Goal: Information Seeking & Learning: Learn about a topic

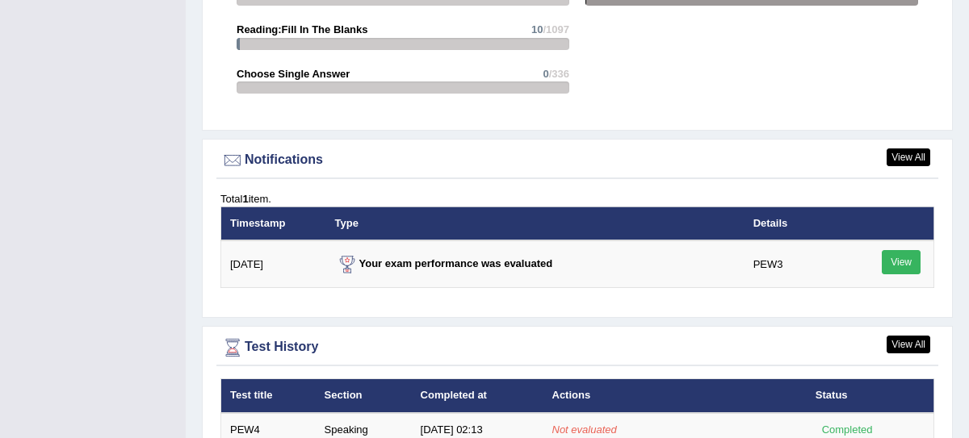
scroll to position [1859, 0]
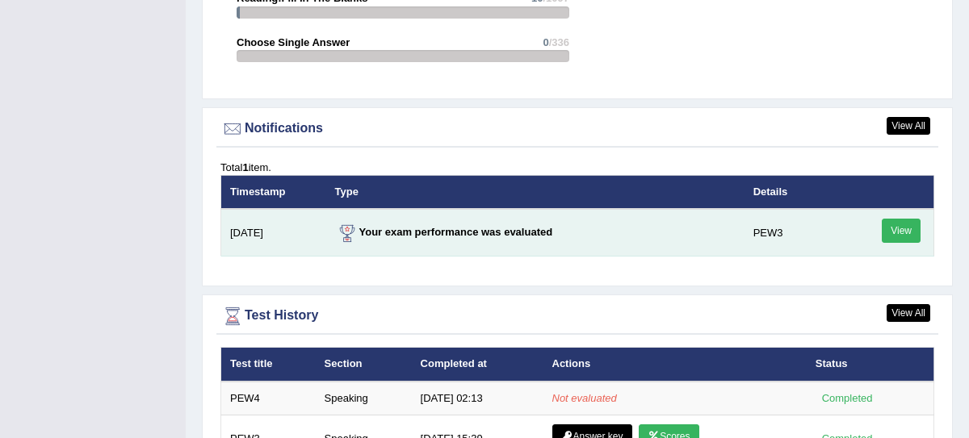
click at [910, 238] on link "View" at bounding box center [900, 231] width 39 height 24
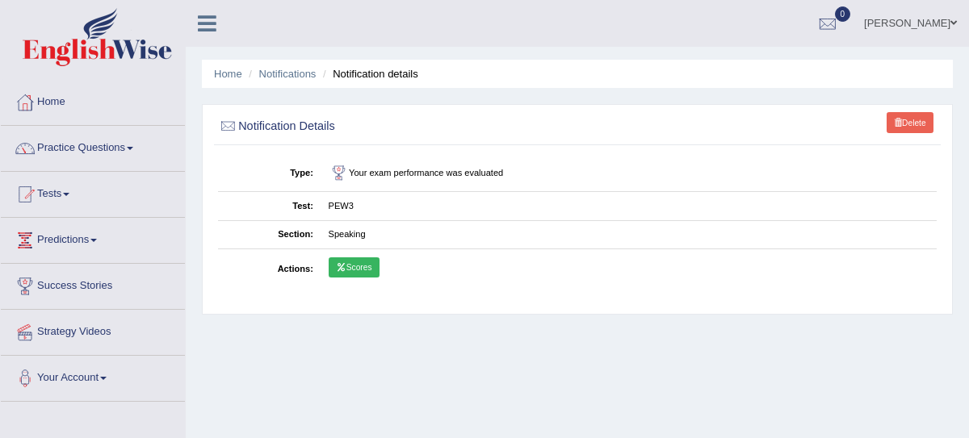
click at [341, 270] on icon at bounding box center [341, 267] width 10 height 8
click at [50, 107] on link "Home" at bounding box center [93, 100] width 184 height 40
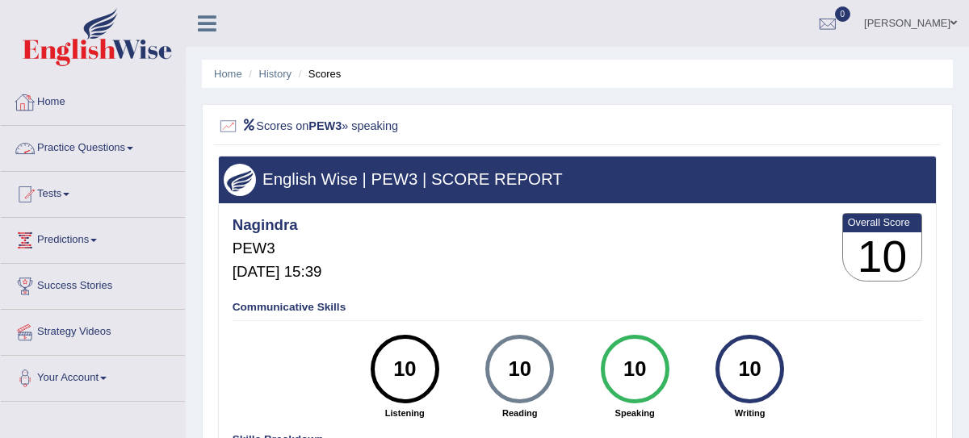
click at [75, 144] on link "Practice Questions" at bounding box center [93, 146] width 184 height 40
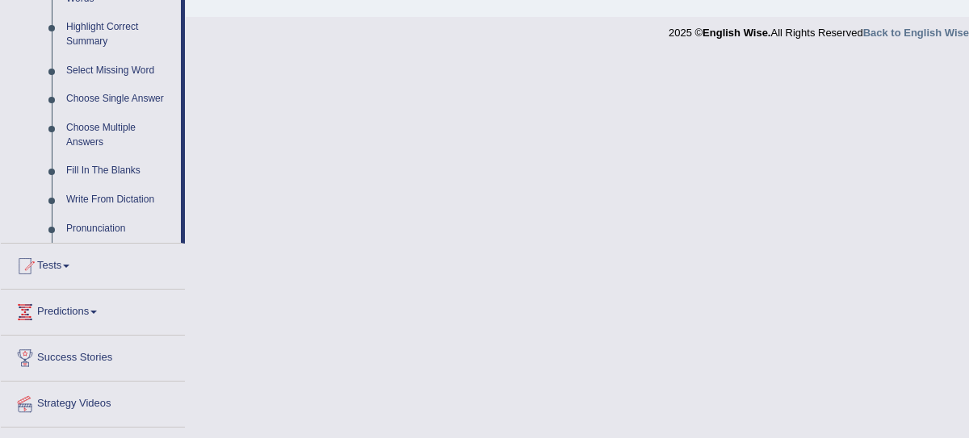
scroll to position [834, 0]
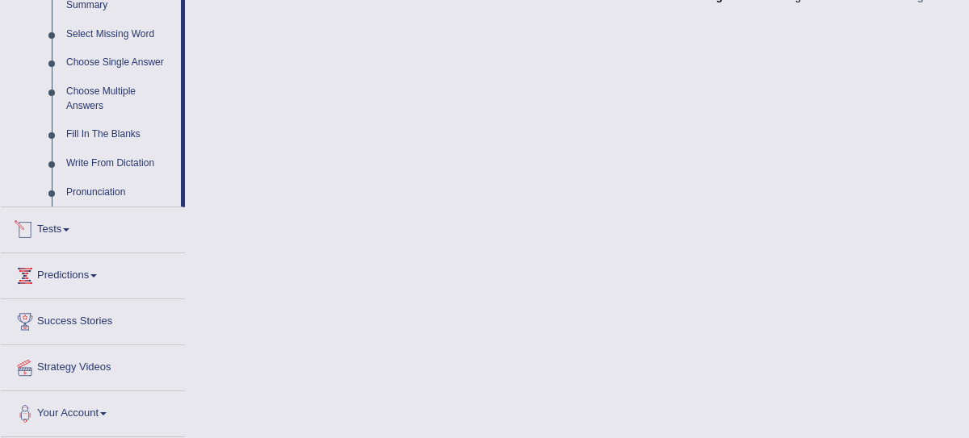
click at [50, 239] on link "Tests" at bounding box center [93, 227] width 184 height 40
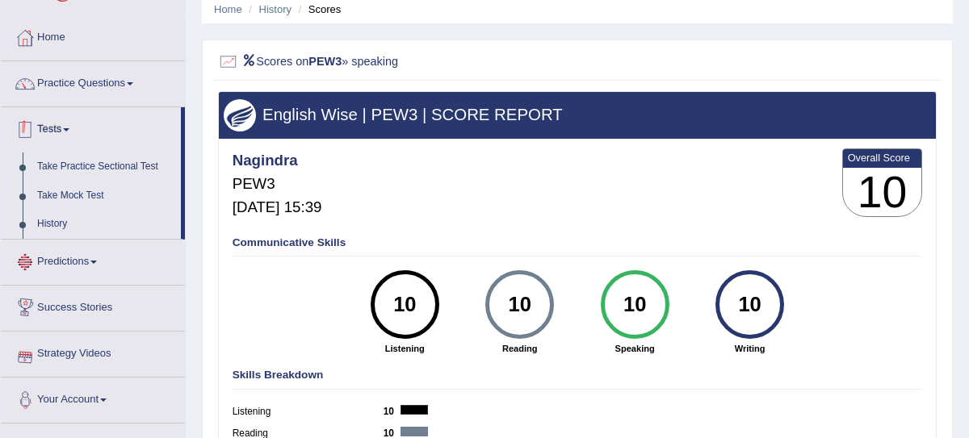
scroll to position [0, 0]
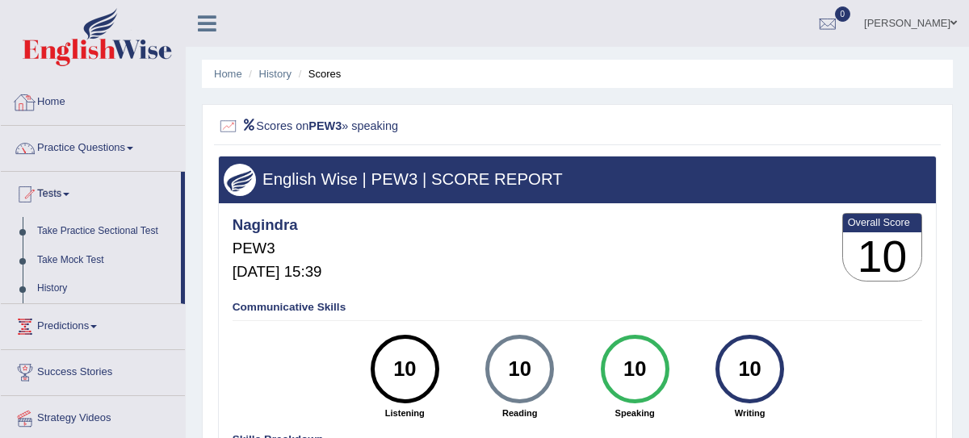
click at [262, 122] on h2 "Scores on PEW3 » speaking" at bounding box center [441, 126] width 446 height 21
click at [48, 97] on link "Home" at bounding box center [93, 100] width 184 height 40
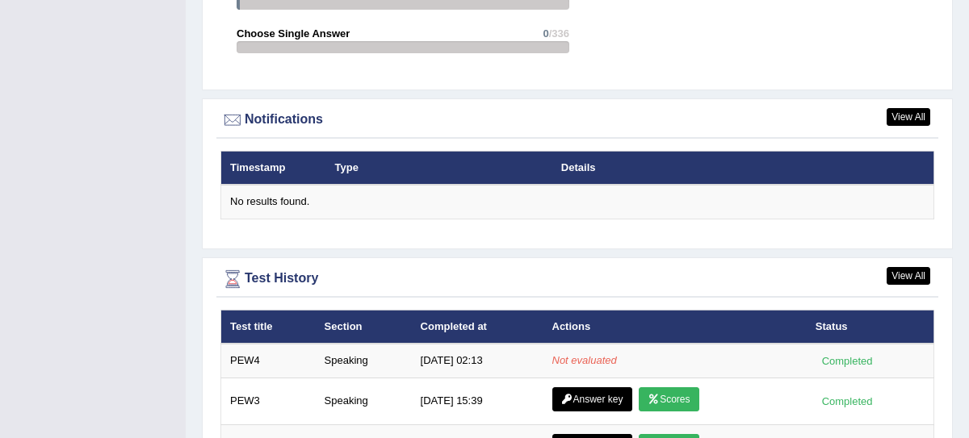
scroll to position [1832, 0]
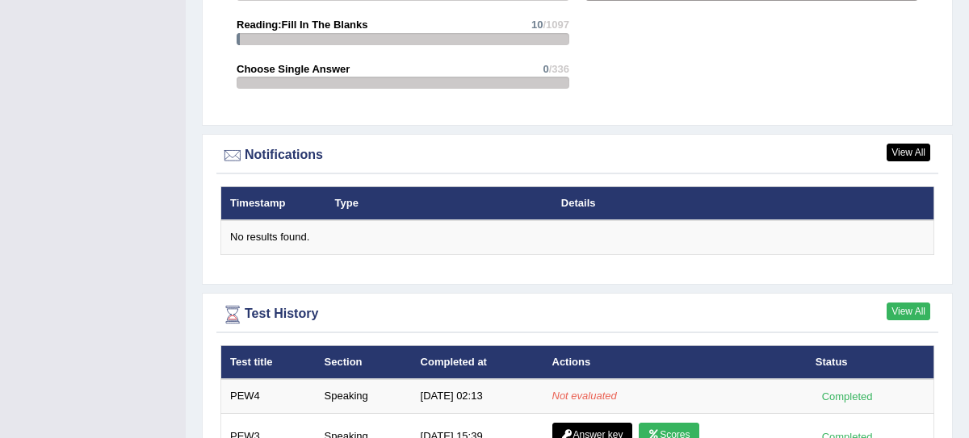
click at [911, 304] on link "View All" at bounding box center [908, 312] width 44 height 18
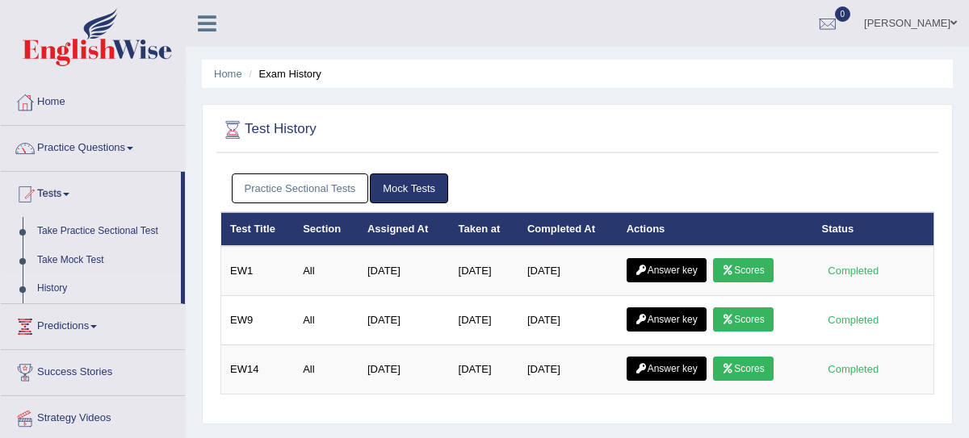
click at [309, 182] on link "Practice Sectional Tests" at bounding box center [300, 189] width 137 height 30
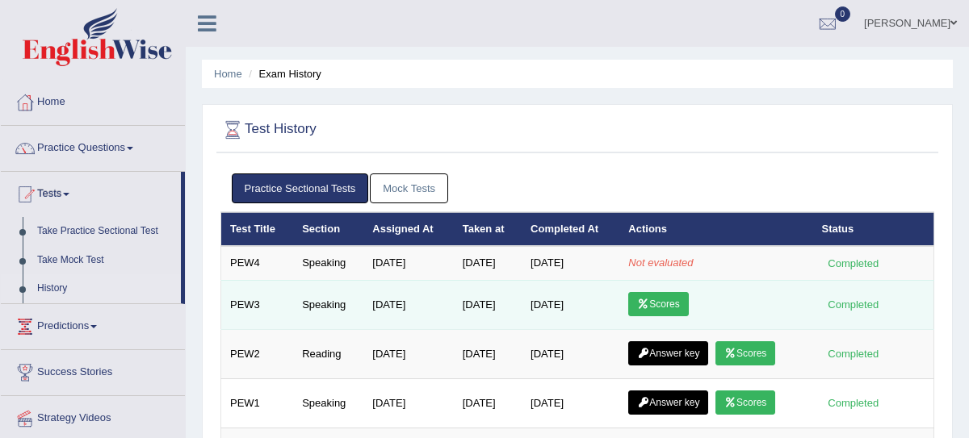
click at [670, 301] on link "Scores" at bounding box center [658, 304] width 60 height 24
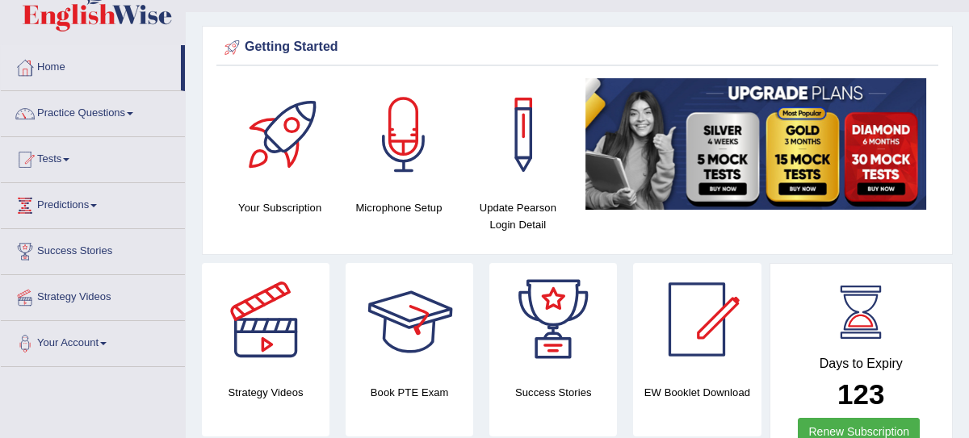
scroll to position [26, 0]
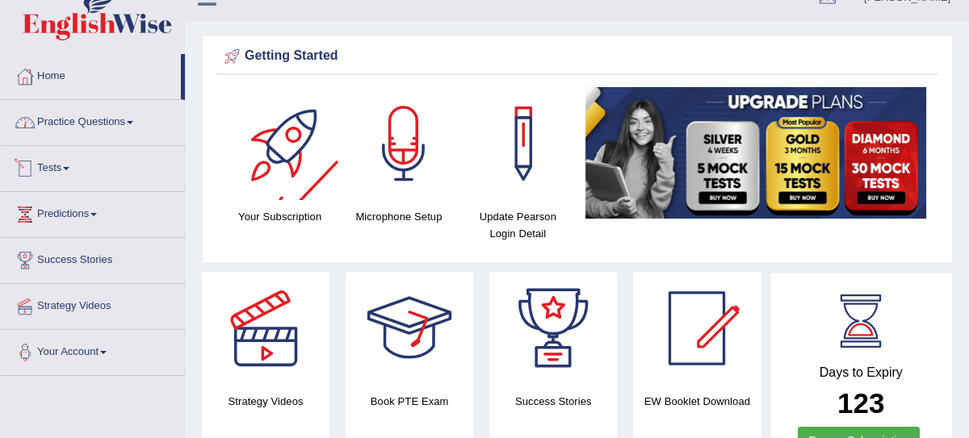
click at [94, 116] on link "Practice Questions" at bounding box center [93, 120] width 184 height 40
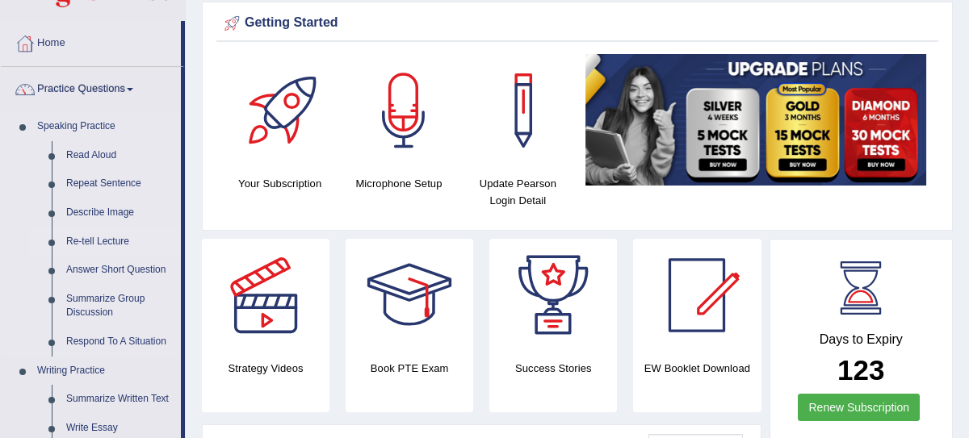
scroll to position [188, 0]
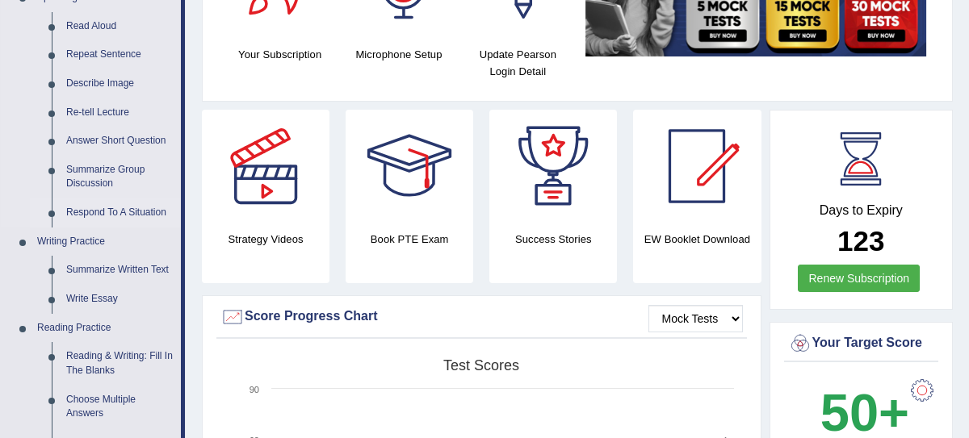
click at [136, 215] on link "Respond To A Situation" at bounding box center [120, 213] width 122 height 29
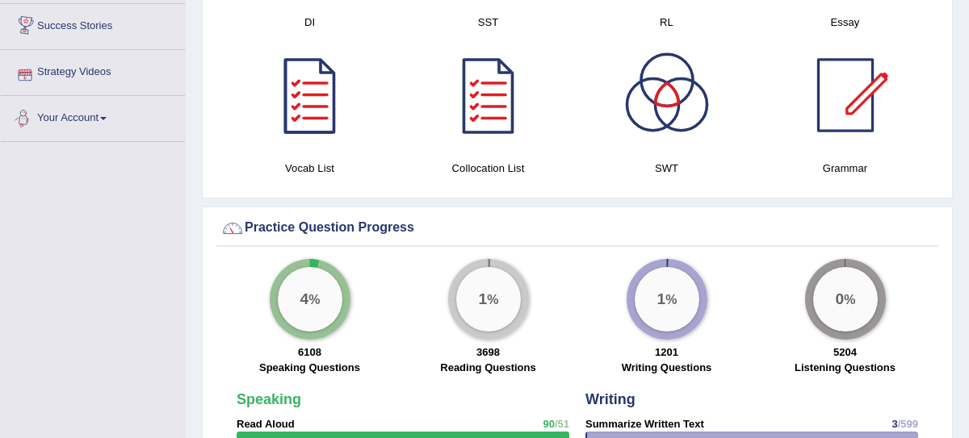
scroll to position [881, 0]
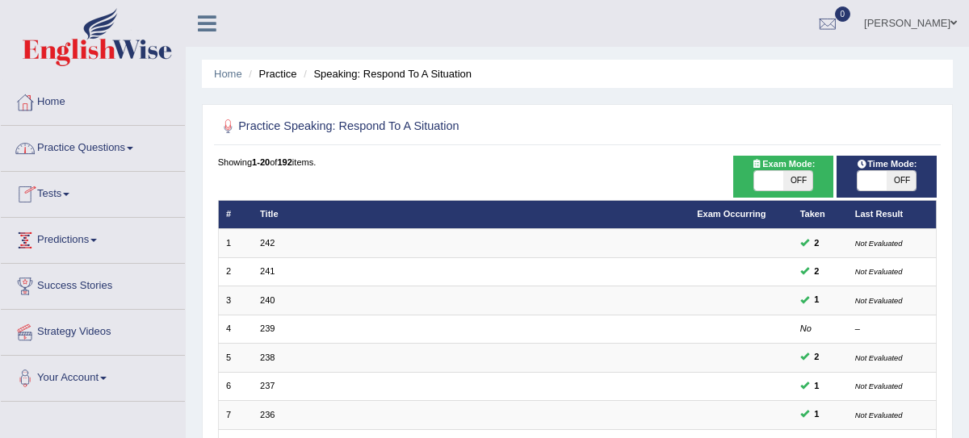
click at [97, 151] on link "Practice Questions" at bounding box center [93, 146] width 184 height 40
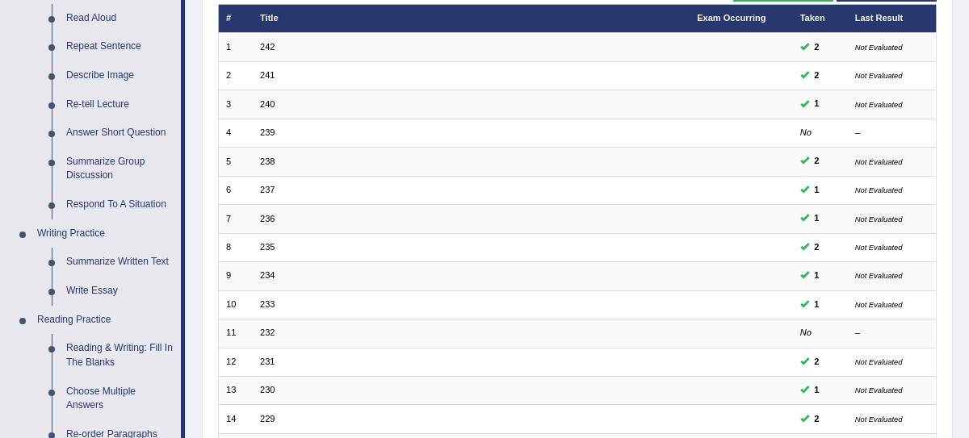
scroll to position [270, 0]
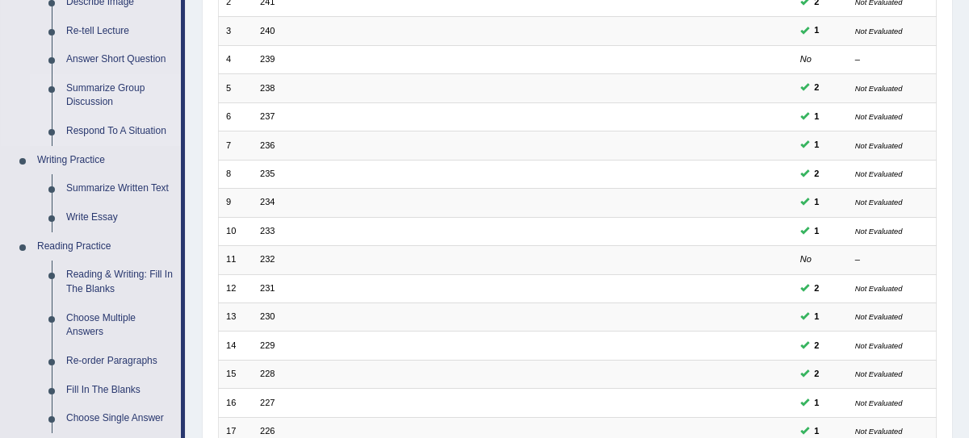
click at [91, 97] on link "Summarize Group Discussion" at bounding box center [120, 95] width 122 height 43
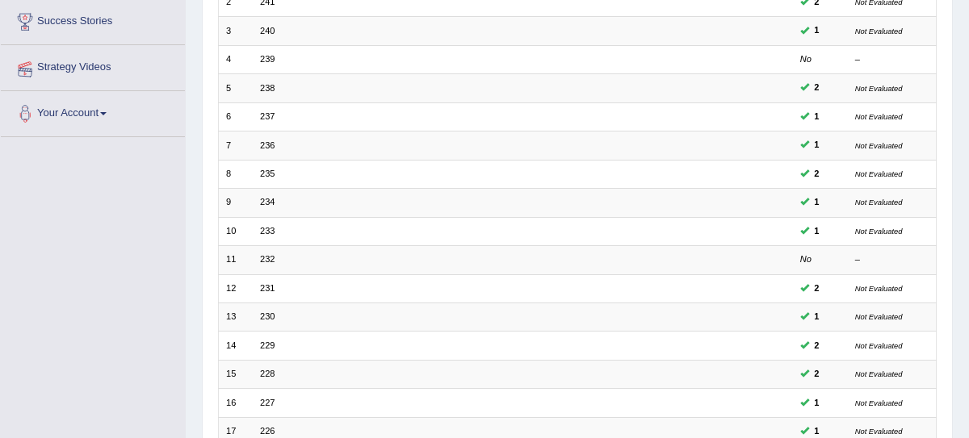
scroll to position [300, 0]
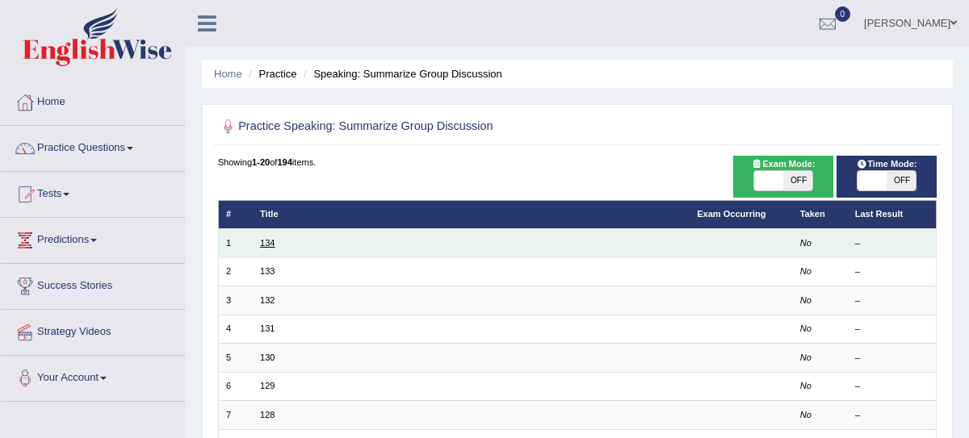
click at [265, 244] on link "134" at bounding box center [267, 243] width 15 height 10
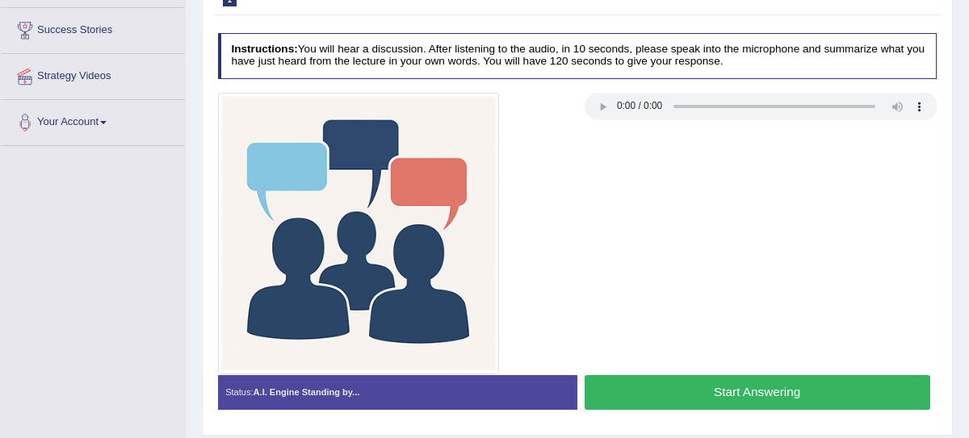
scroll to position [218, 0]
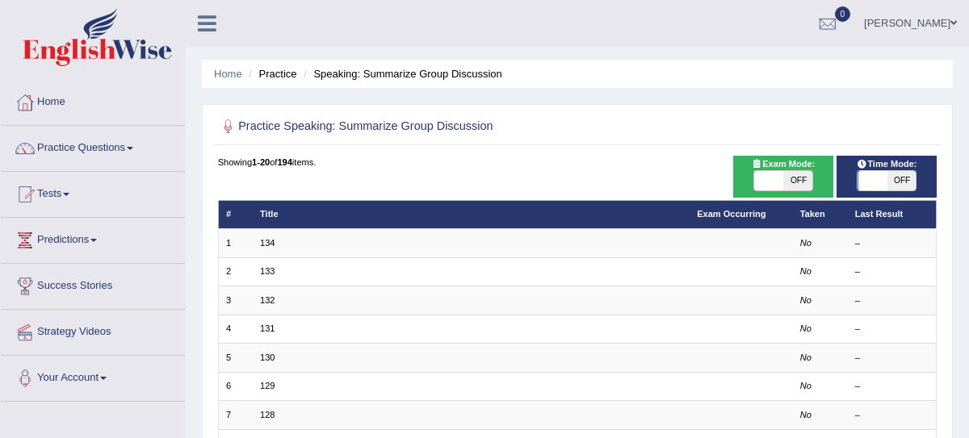
click at [797, 185] on span "OFF" at bounding box center [797, 180] width 29 height 19
checkbox input "true"
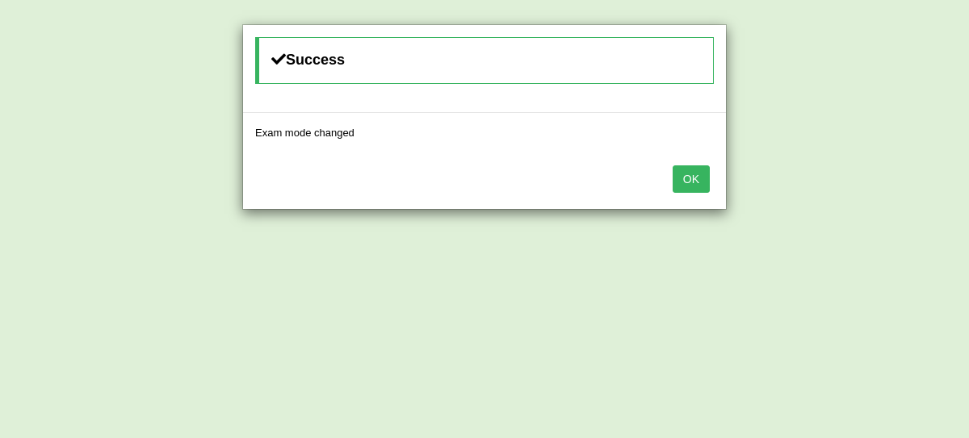
click at [706, 181] on button "OK" at bounding box center [690, 178] width 37 height 27
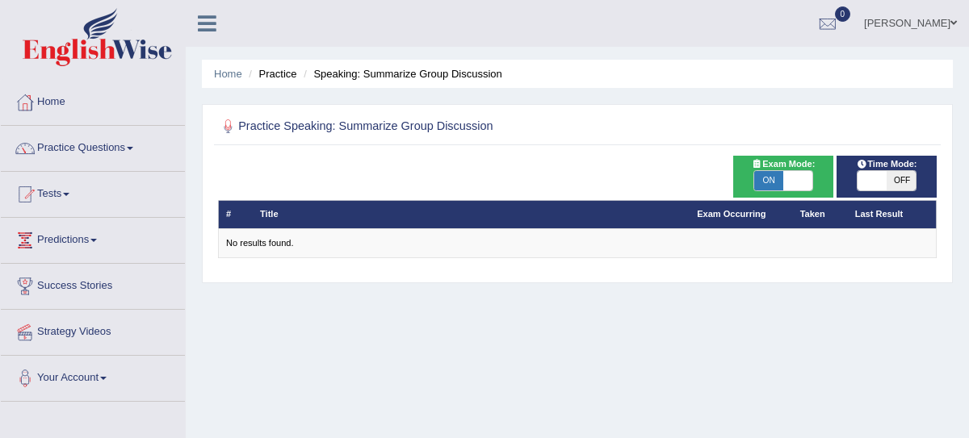
click at [768, 182] on span "ON" at bounding box center [768, 180] width 29 height 19
checkbox input "false"
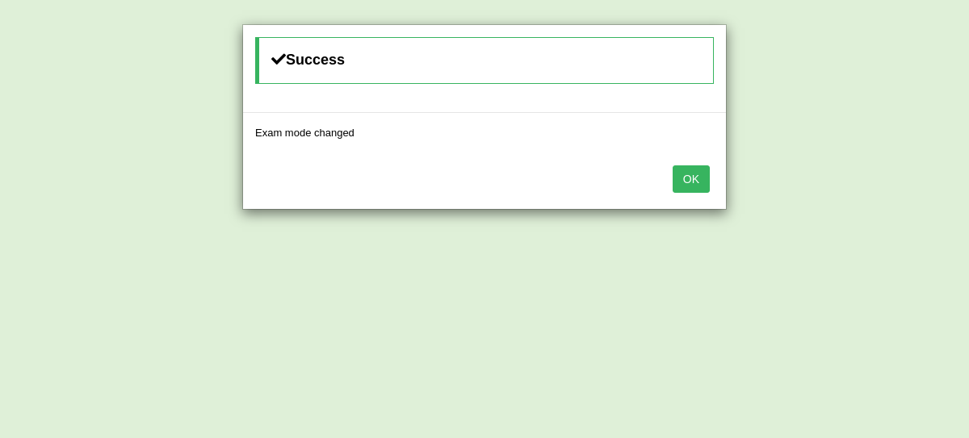
click at [696, 180] on button "OK" at bounding box center [690, 178] width 37 height 27
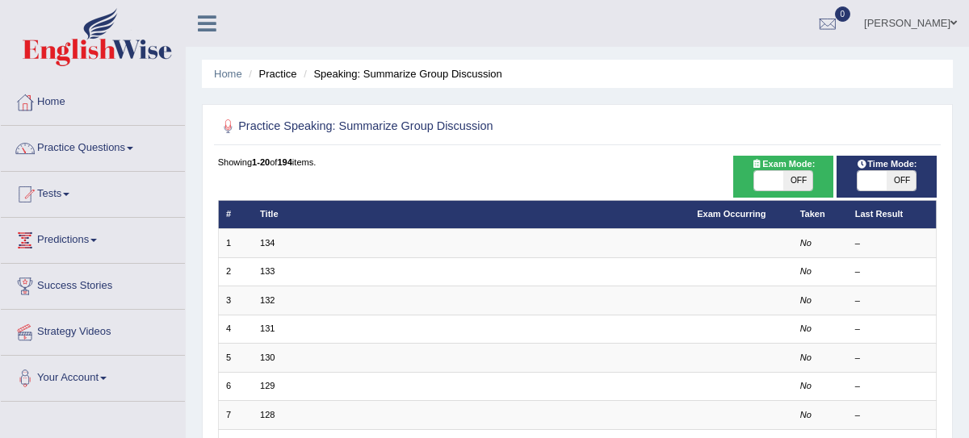
click at [902, 183] on span "OFF" at bounding box center [900, 180] width 29 height 19
checkbox input "true"
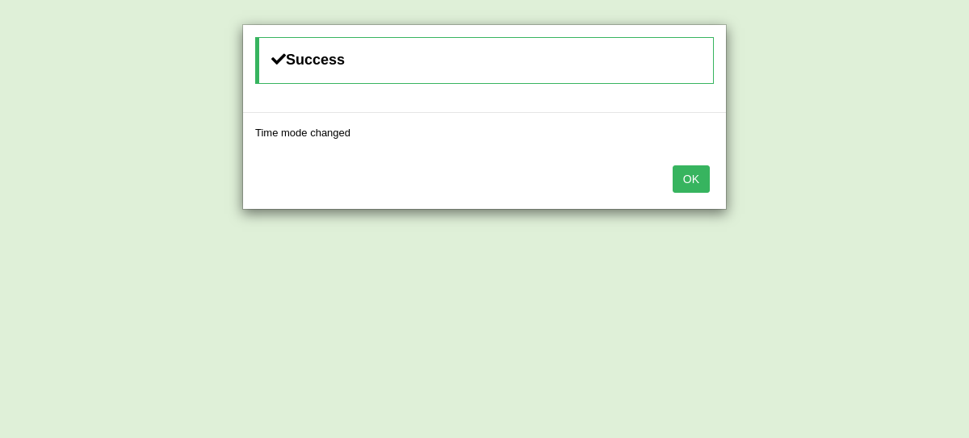
click at [704, 180] on button "OK" at bounding box center [690, 178] width 37 height 27
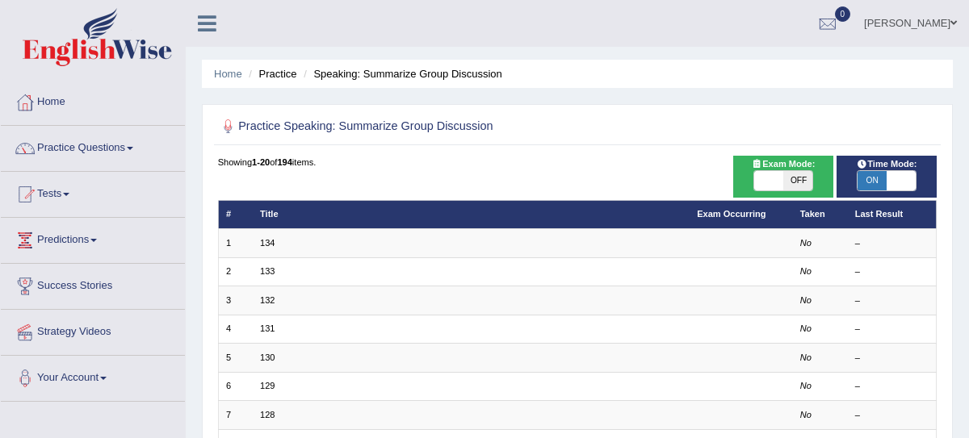
click at [787, 175] on span "OFF" at bounding box center [797, 180] width 29 height 19
checkbox input "true"
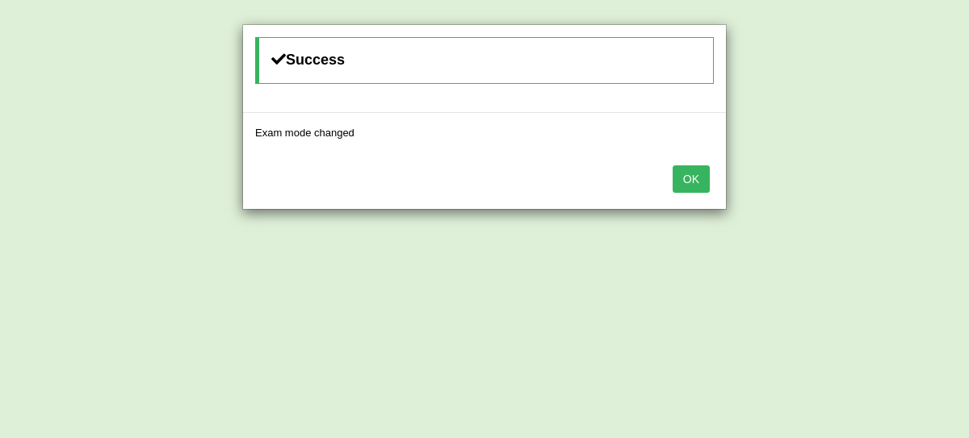
click at [701, 184] on button "OK" at bounding box center [690, 178] width 37 height 27
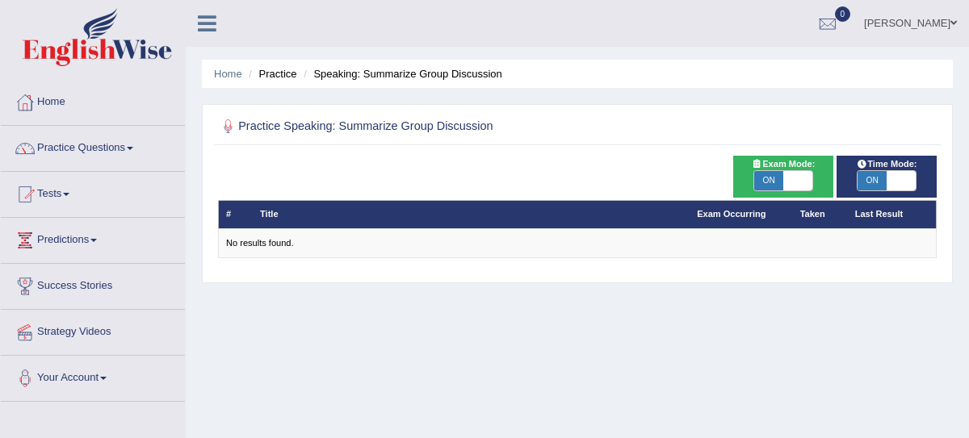
click at [784, 173] on span at bounding box center [797, 180] width 29 height 19
checkbox input "false"
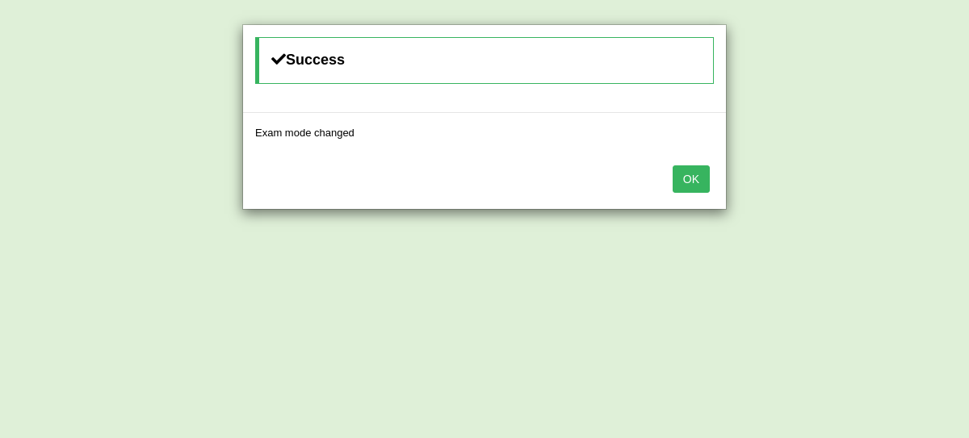
click at [707, 178] on button "OK" at bounding box center [690, 178] width 37 height 27
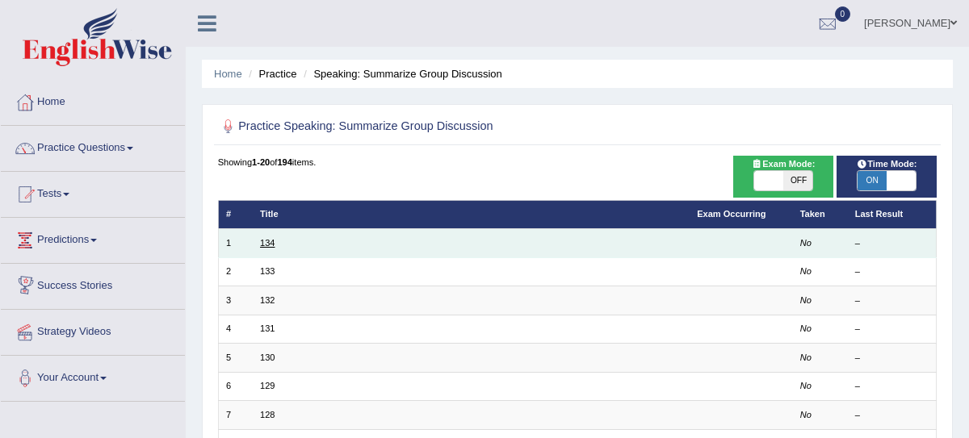
click at [266, 246] on link "134" at bounding box center [267, 243] width 15 height 10
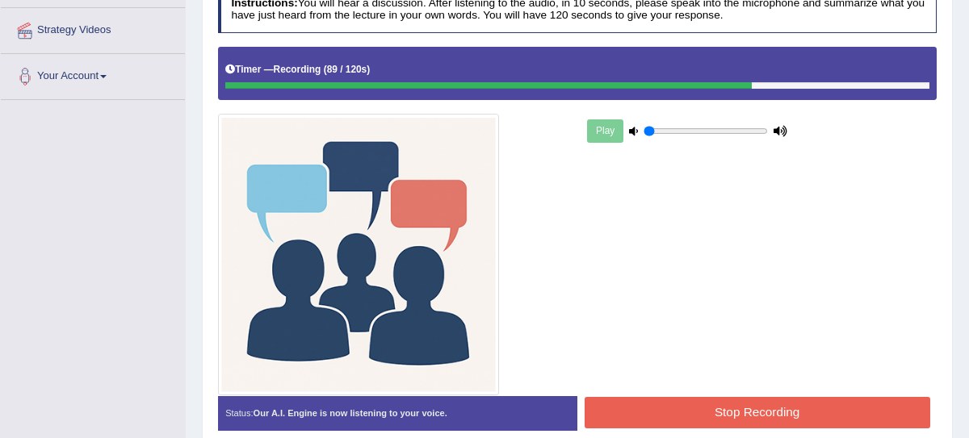
scroll to position [409, 0]
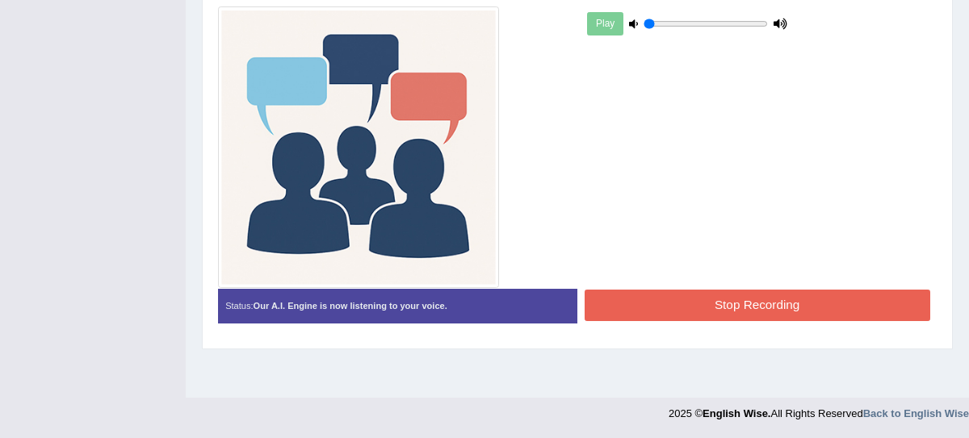
click at [775, 300] on button "Stop Recording" at bounding box center [756, 305] width 345 height 31
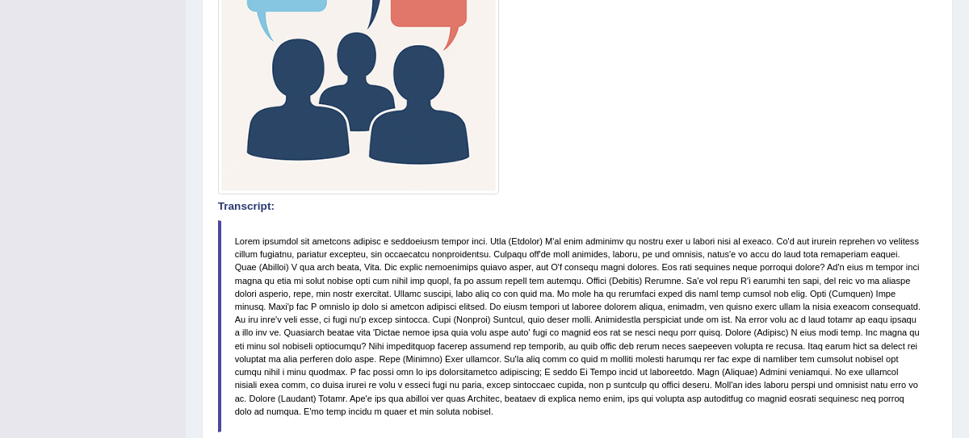
scroll to position [0, 0]
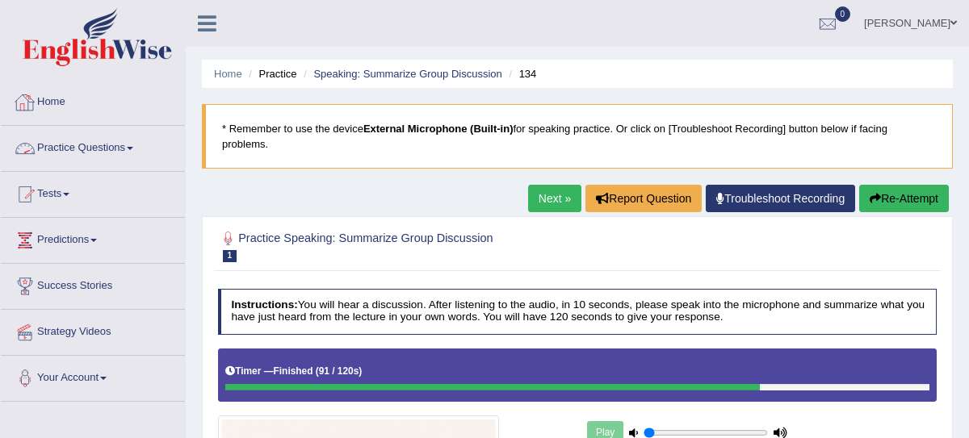
click at [54, 101] on link "Home" at bounding box center [93, 100] width 184 height 40
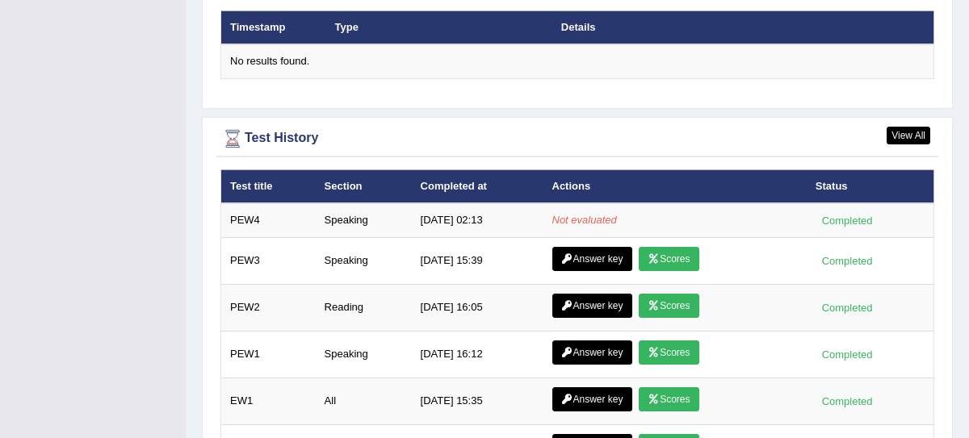
scroll to position [2025, 0]
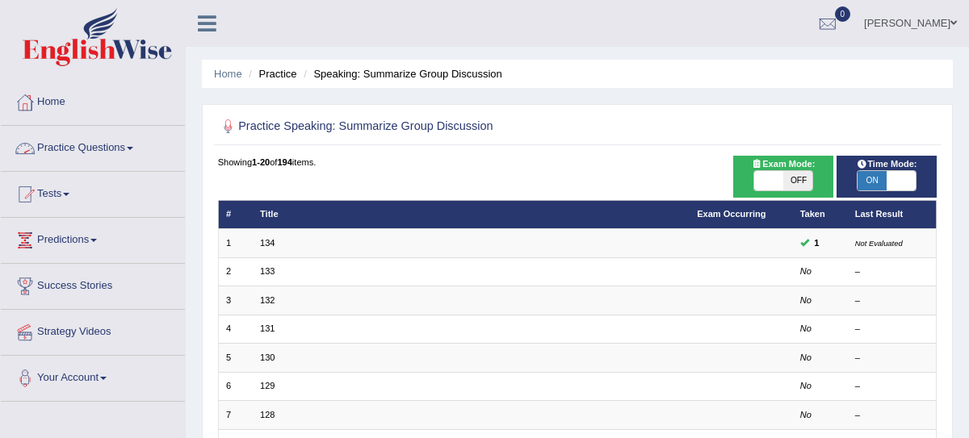
click at [77, 149] on link "Practice Questions" at bounding box center [93, 146] width 184 height 40
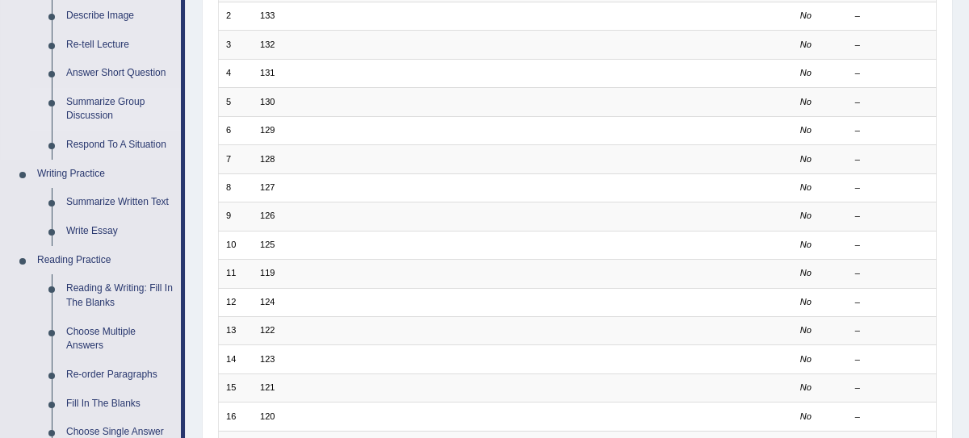
scroll to position [261, 0]
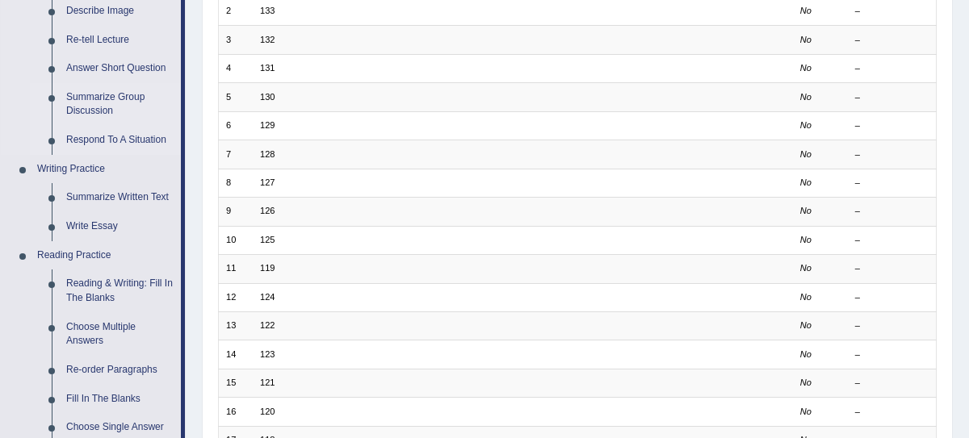
click at [119, 147] on link "Respond To A Situation" at bounding box center [120, 140] width 122 height 29
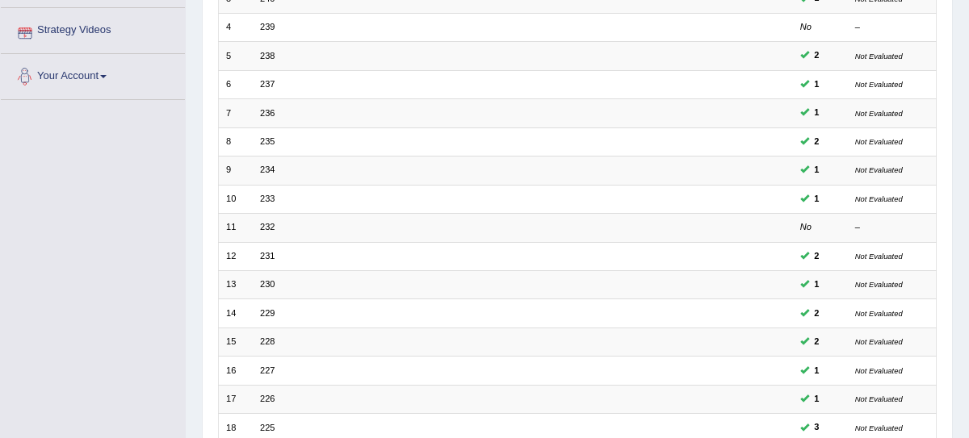
scroll to position [483, 0]
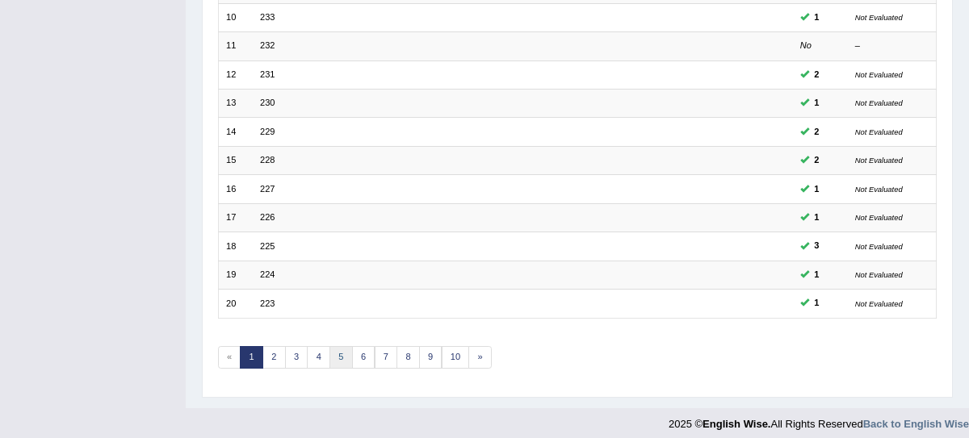
click at [332, 348] on link "5" at bounding box center [340, 357] width 23 height 23
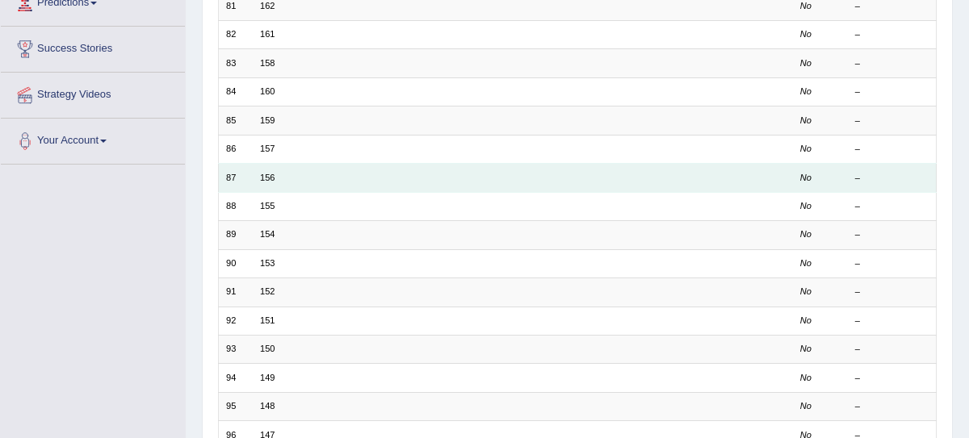
click at [266, 180] on td "156" at bounding box center [471, 178] width 437 height 28
click at [275, 173] on td "156" at bounding box center [471, 178] width 437 height 28
click at [267, 175] on link "156" at bounding box center [267, 178] width 15 height 10
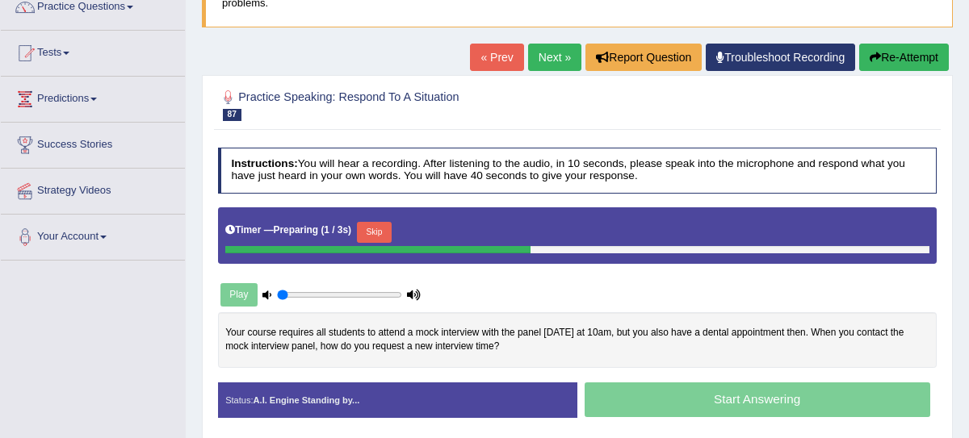
scroll to position [143, 0]
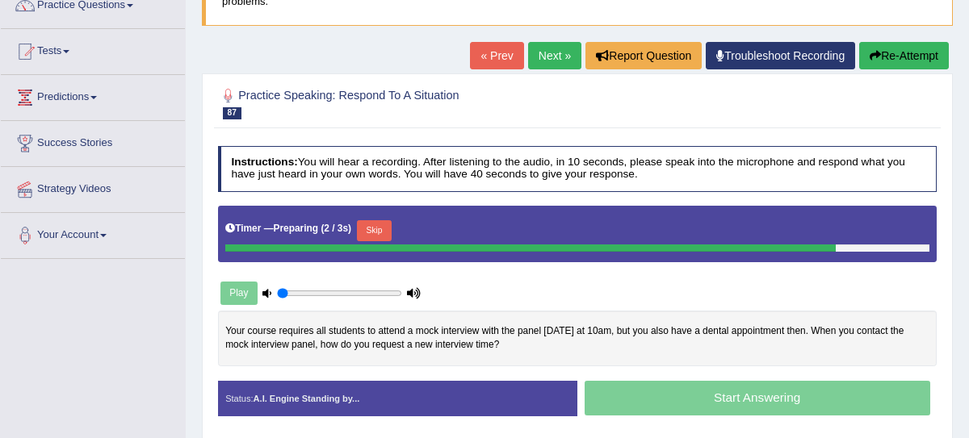
click at [369, 231] on button "Skip" at bounding box center [374, 230] width 35 height 21
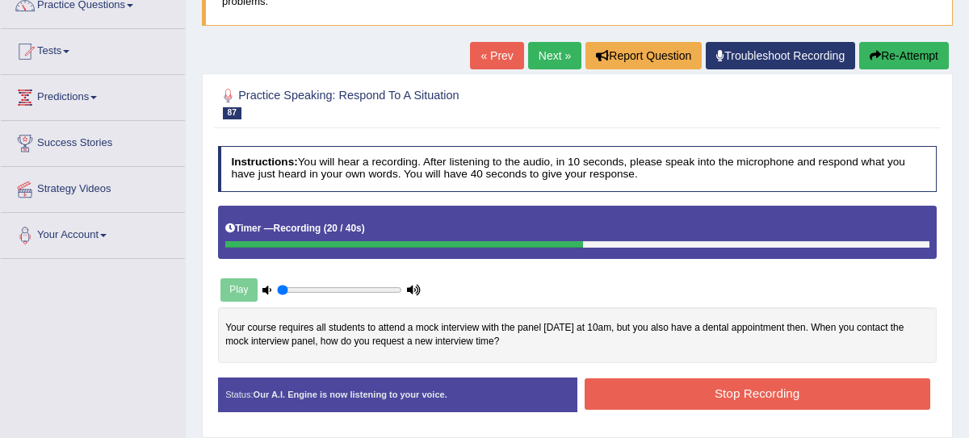
click at [891, 63] on button "Re-Attempt" at bounding box center [904, 55] width 90 height 27
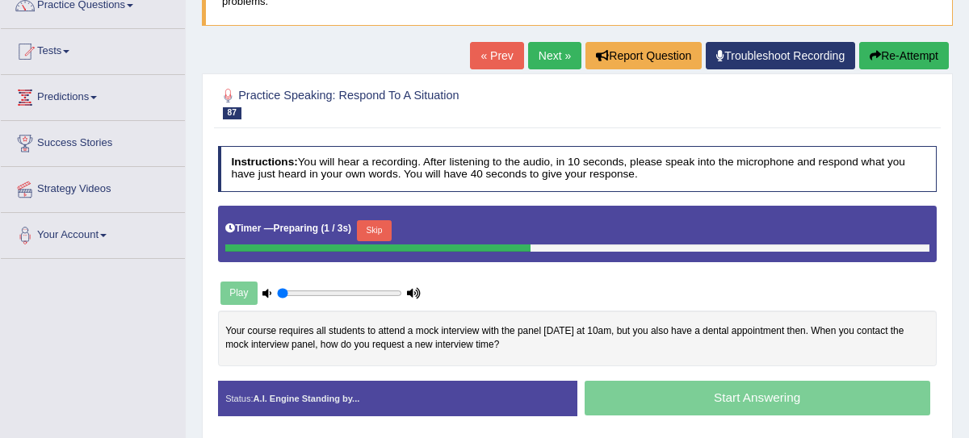
click at [373, 228] on button "Skip" at bounding box center [374, 230] width 35 height 21
click at [454, 224] on button "Skip" at bounding box center [439, 230] width 35 height 21
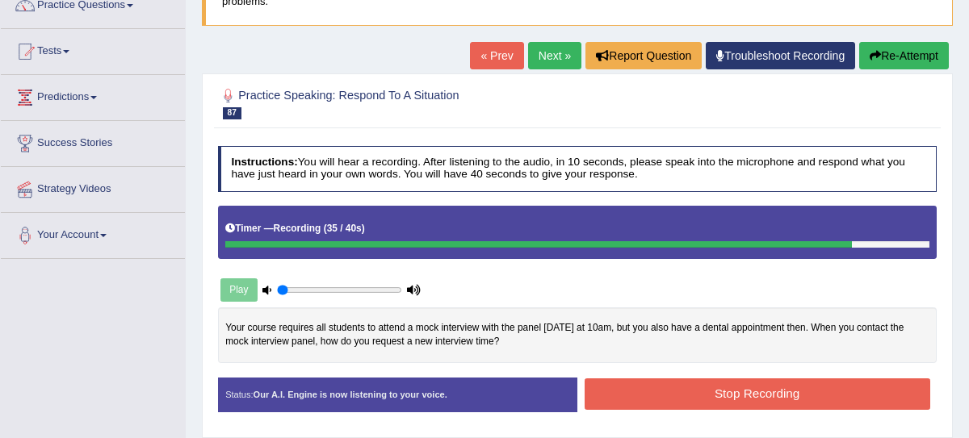
click at [647, 410] on div "Status: Our A.I. Engine is now listening to your voice. Start Answering Stop Re…" at bounding box center [577, 402] width 719 height 49
click at [647, 392] on button "Stop Recording" at bounding box center [756, 394] width 345 height 31
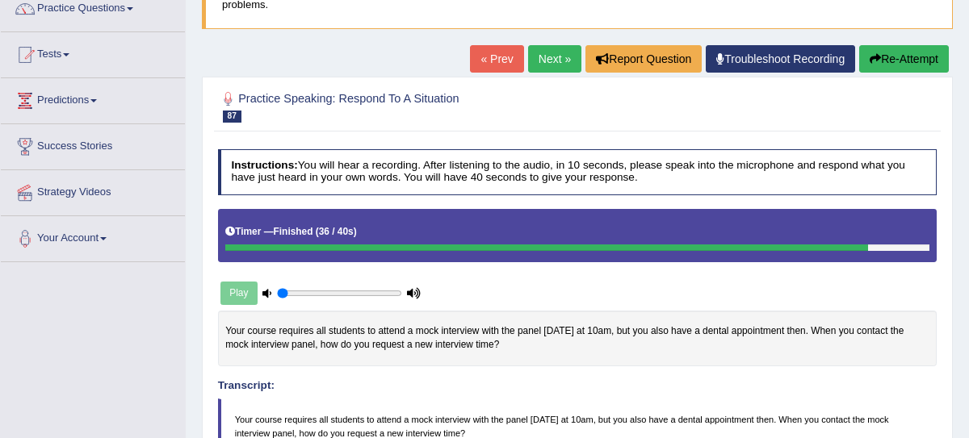
scroll to position [136, 0]
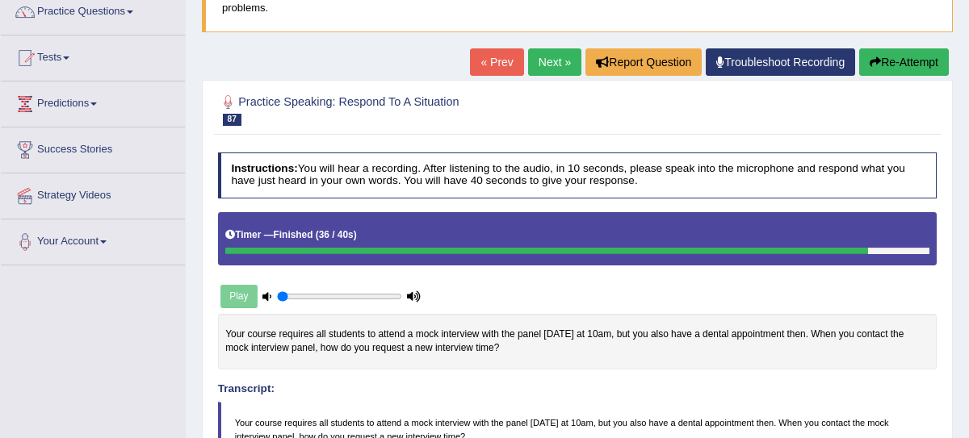
click at [929, 71] on button "Re-Attempt" at bounding box center [904, 61] width 90 height 27
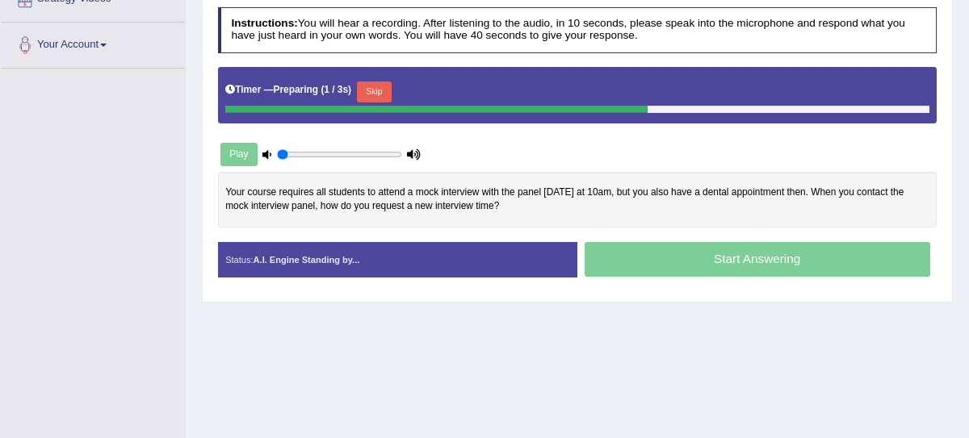
click at [378, 83] on button "Skip" at bounding box center [374, 92] width 35 height 21
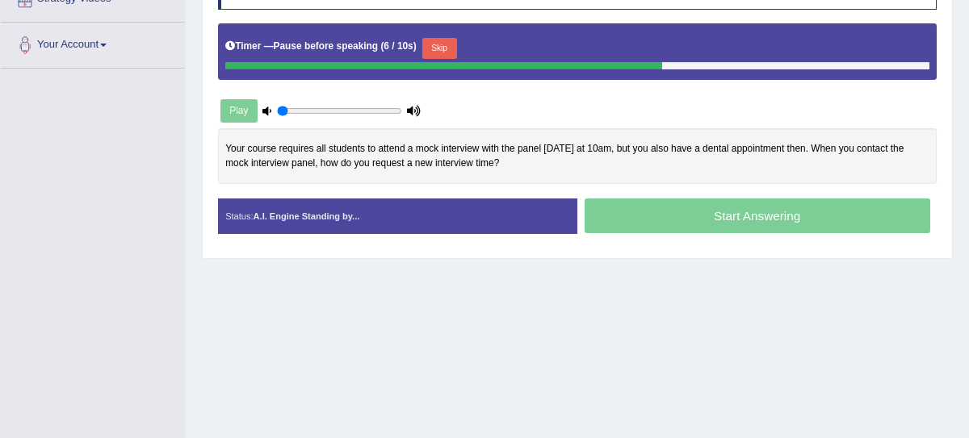
click at [450, 46] on button "Skip" at bounding box center [439, 48] width 35 height 21
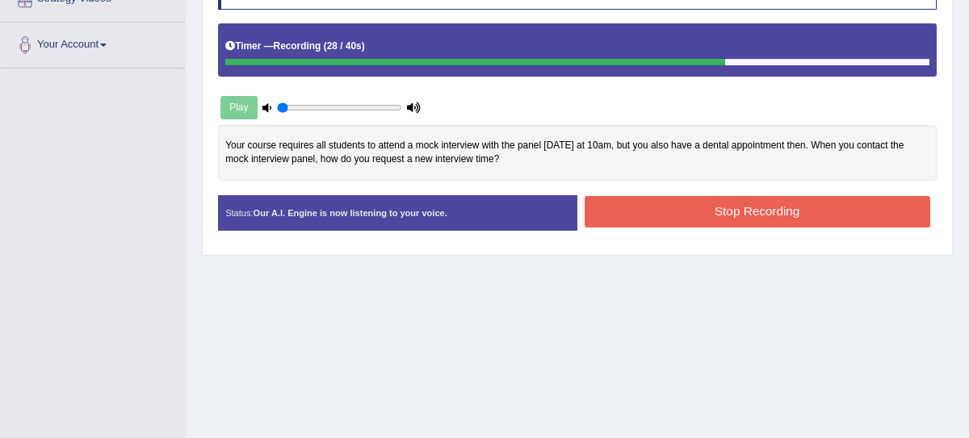
click at [812, 218] on button "Stop Recording" at bounding box center [756, 211] width 345 height 31
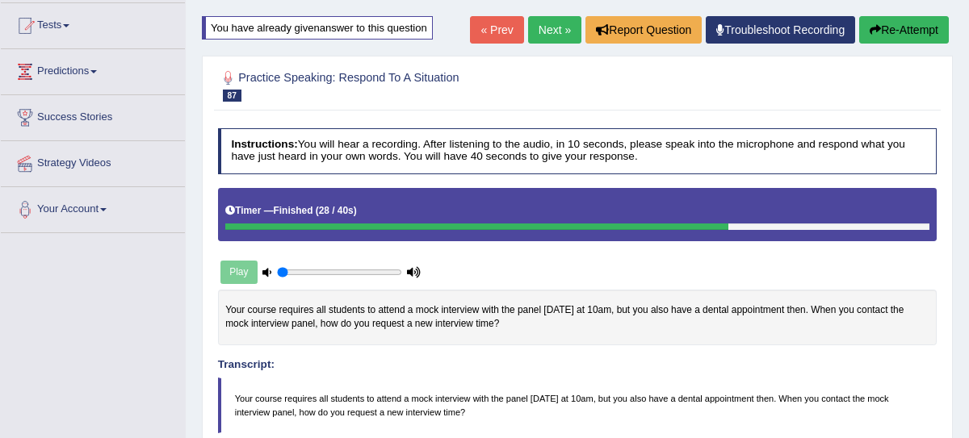
scroll to position [141, 0]
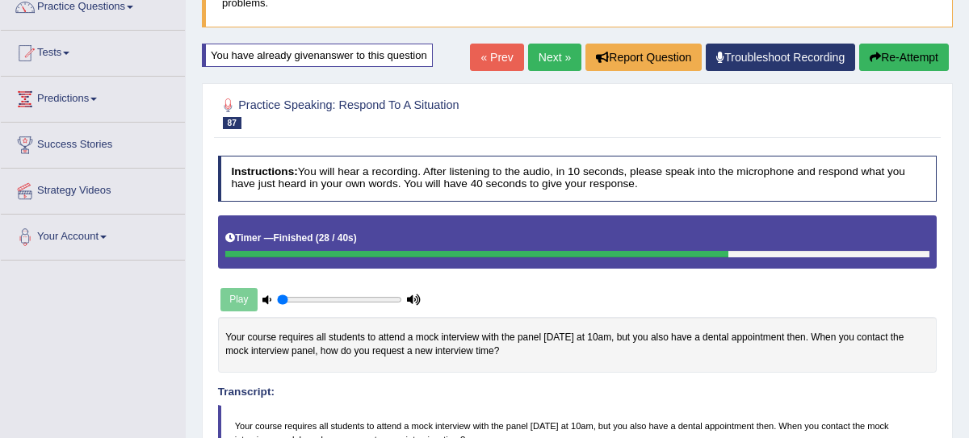
click at [537, 71] on div "« Prev Next » Report Question Troubleshoot Recording Re-Attempt" at bounding box center [711, 59] width 483 height 31
click at [552, 47] on link "Next »" at bounding box center [554, 57] width 53 height 27
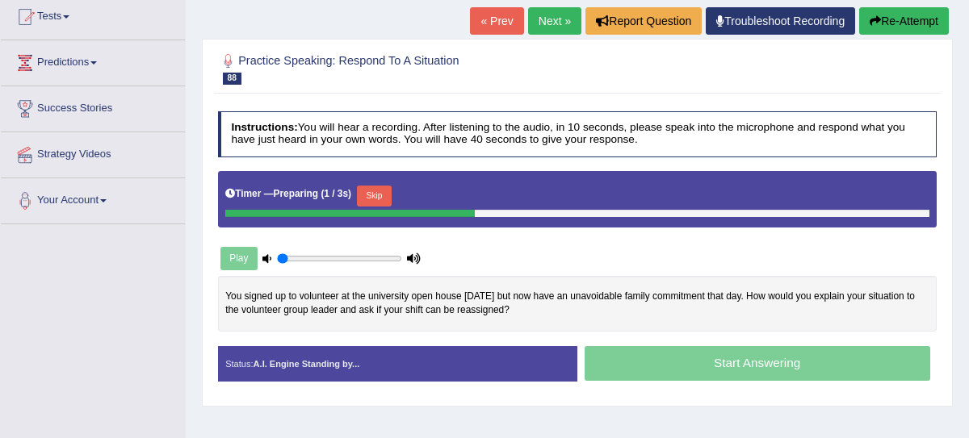
scroll to position [178, 0]
click at [385, 188] on button "Skip" at bounding box center [374, 196] width 35 height 21
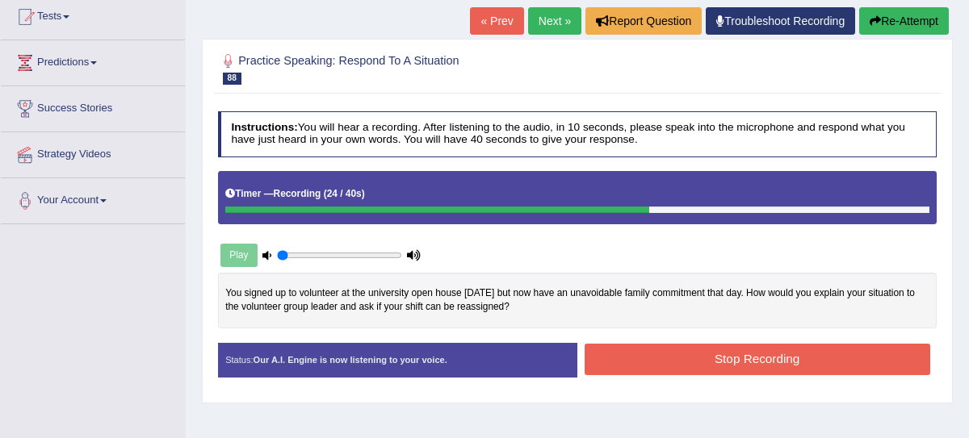
click at [827, 362] on button "Stop Recording" at bounding box center [756, 359] width 345 height 31
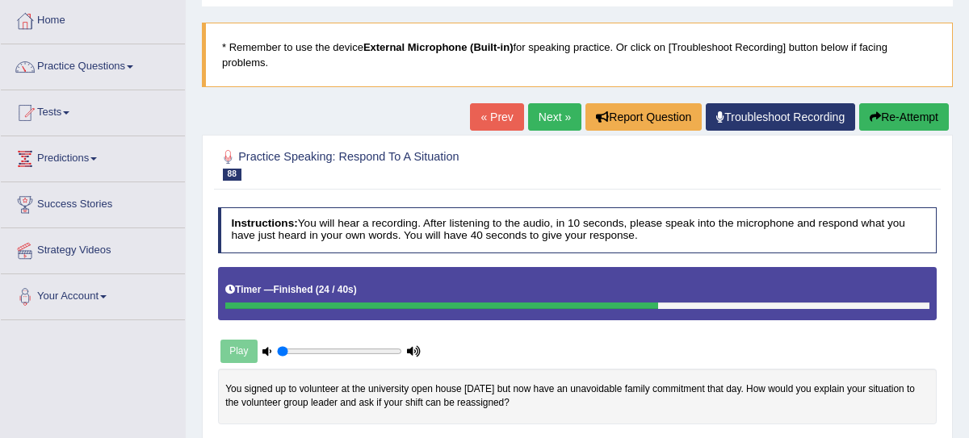
scroll to position [0, 0]
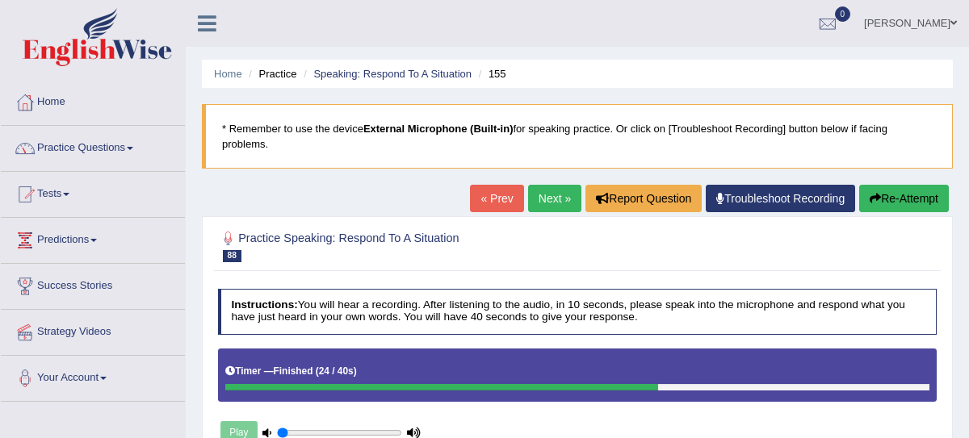
click at [50, 98] on link "Home" at bounding box center [93, 100] width 184 height 40
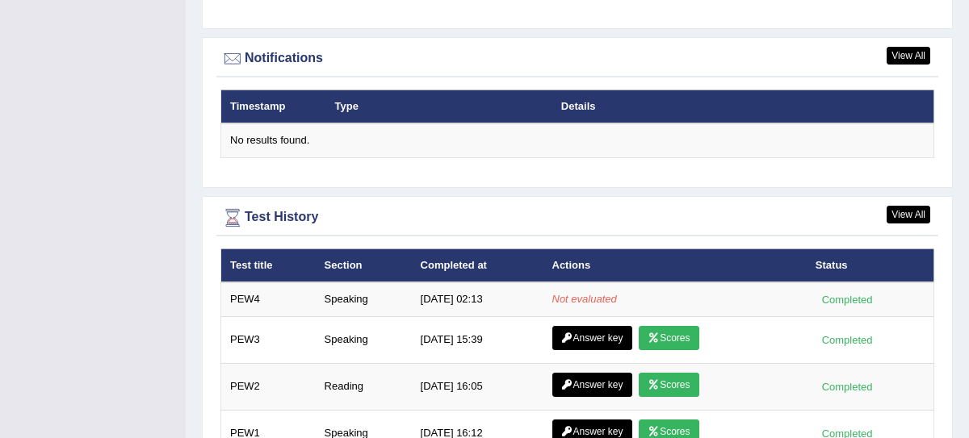
scroll to position [1937, 0]
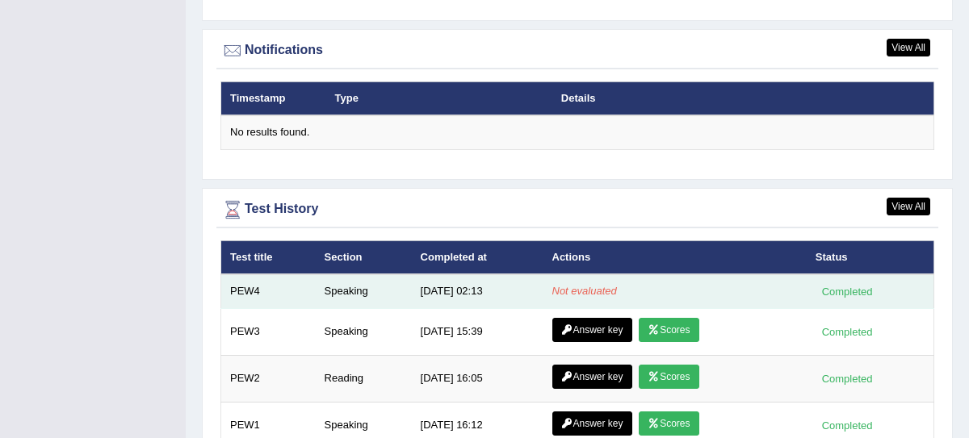
click at [590, 294] on em "Not evaluated" at bounding box center [584, 291] width 65 height 12
click at [860, 296] on div "Completed" at bounding box center [846, 291] width 63 height 17
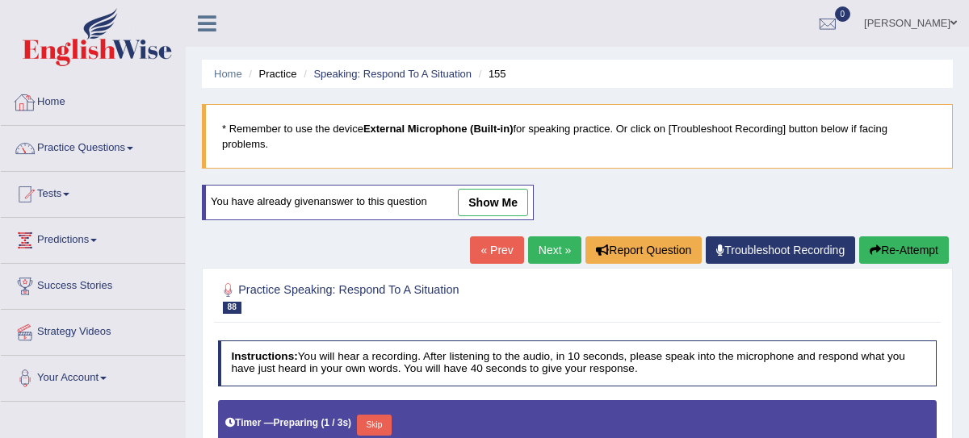
click at [69, 99] on link "Home" at bounding box center [93, 100] width 184 height 40
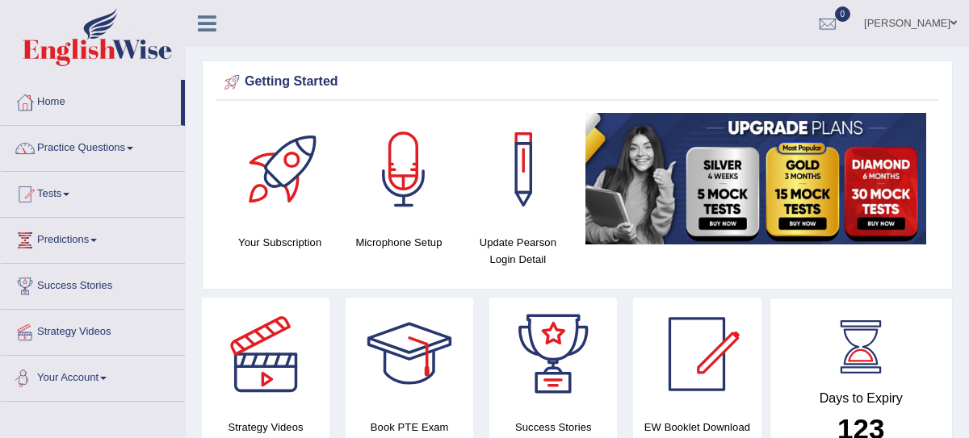
click at [112, 373] on link "Your Account" at bounding box center [93, 376] width 184 height 40
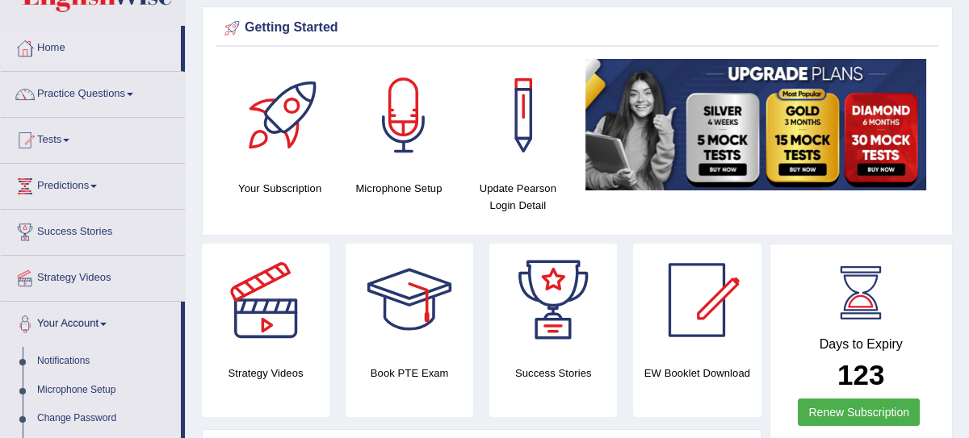
scroll to position [48, 0]
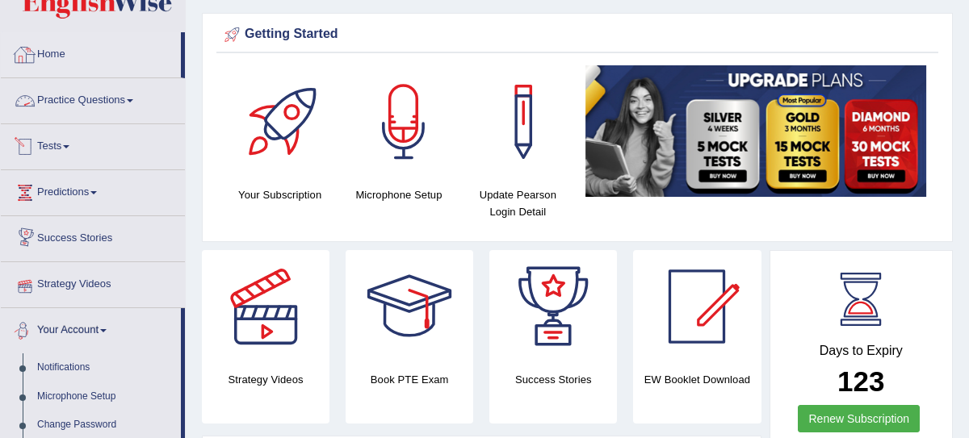
click at [47, 54] on link "Home" at bounding box center [91, 52] width 180 height 40
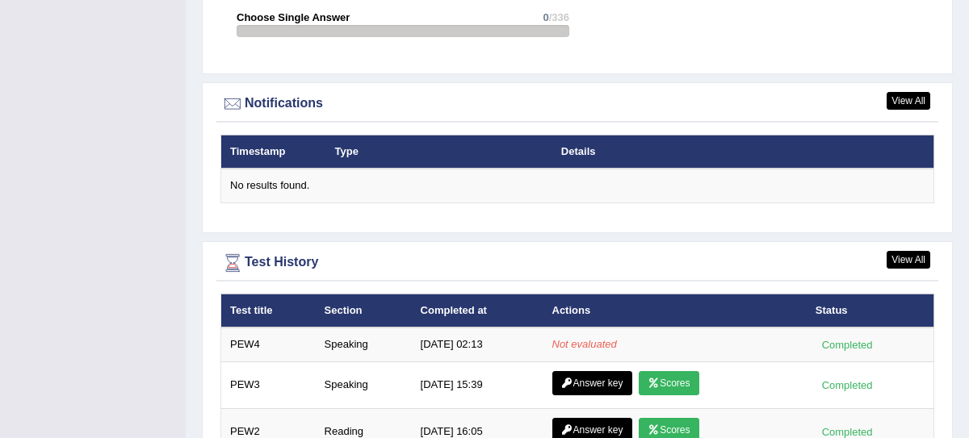
scroll to position [1921, 0]
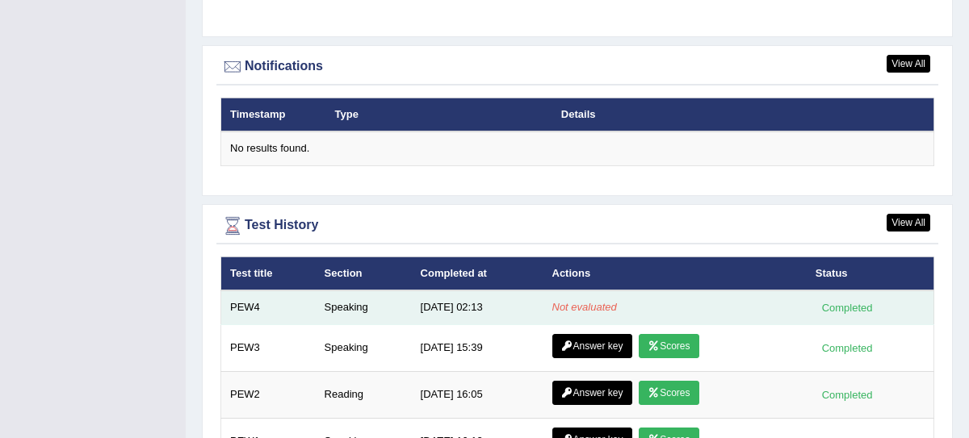
click at [351, 311] on td "Speaking" at bounding box center [364, 308] width 96 height 34
click at [569, 311] on em "Not evaluated" at bounding box center [584, 307] width 65 height 12
